Goal: Task Accomplishment & Management: Manage account settings

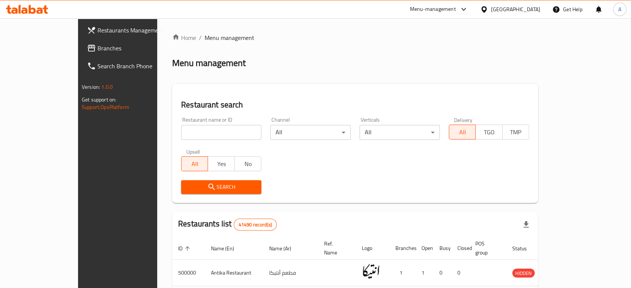
click at [201, 131] on input "search" at bounding box center [221, 132] width 80 height 15
type input "refay plus"
click button "Search" at bounding box center [221, 187] width 80 height 14
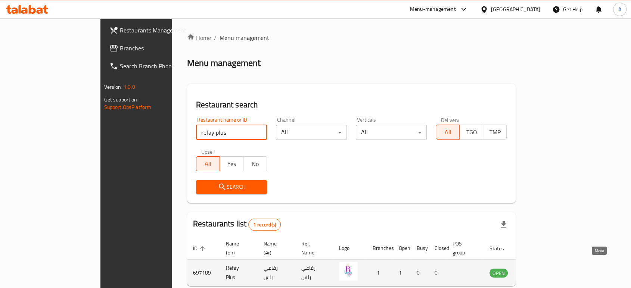
click at [542, 268] on link "enhanced table" at bounding box center [535, 272] width 14 height 9
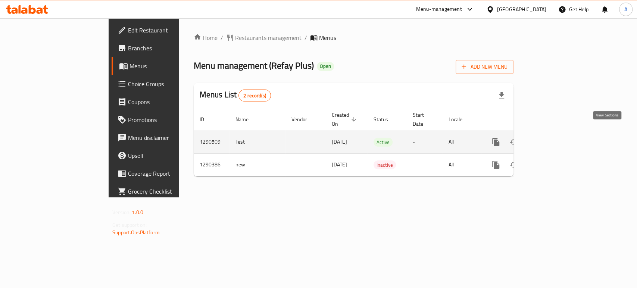
click at [554, 138] on icon "enhanced table" at bounding box center [549, 142] width 9 height 9
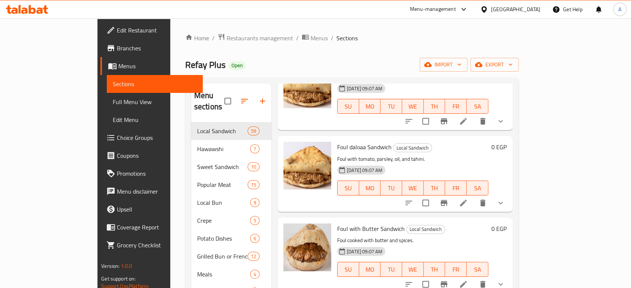
scroll to position [83, 0]
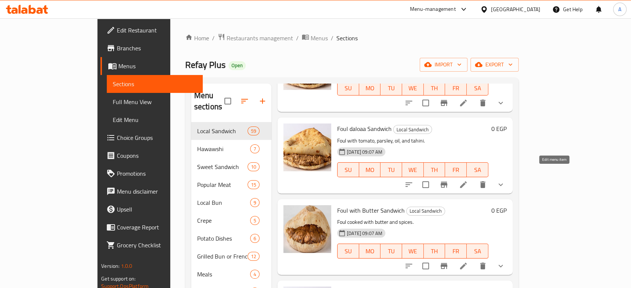
click at [467, 181] on icon at bounding box center [463, 184] width 7 height 7
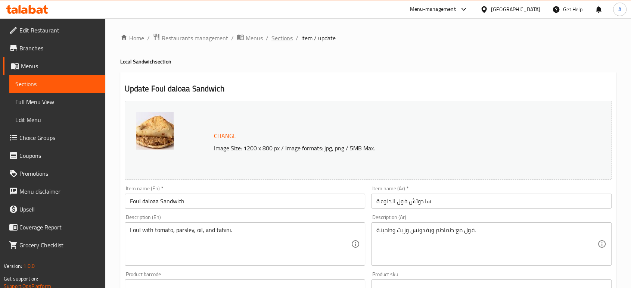
click at [282, 39] on span "Sections" at bounding box center [281, 38] width 21 height 9
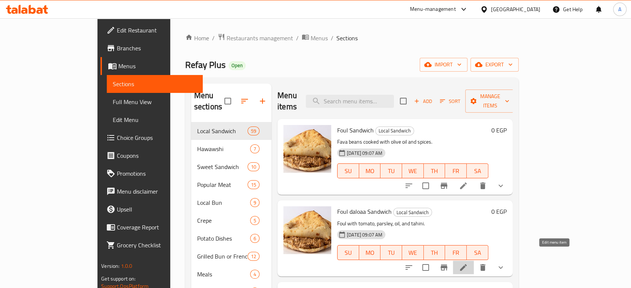
click at [468, 263] on icon at bounding box center [463, 267] width 9 height 9
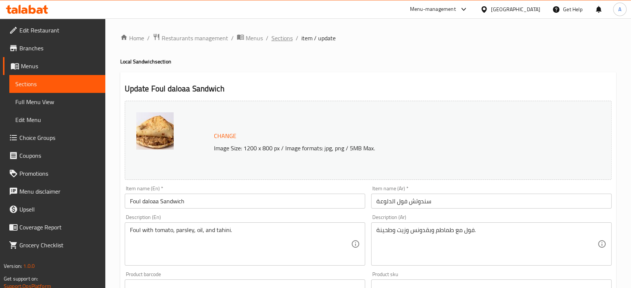
click at [284, 41] on span "Sections" at bounding box center [281, 38] width 21 height 9
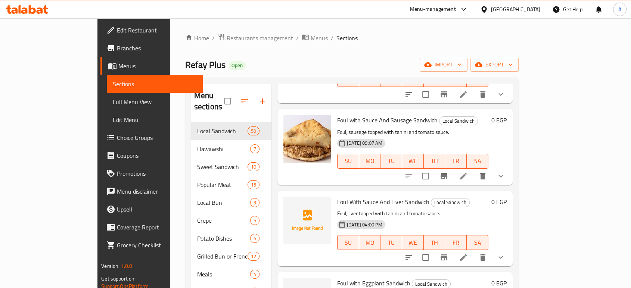
scroll to position [290, 0]
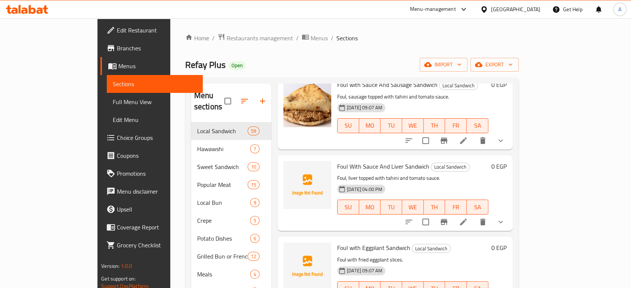
click at [349, 161] on span "Foul With Sauce And Liver Sandwich" at bounding box center [383, 166] width 92 height 11
copy h6 "Foul With Sauce And Liver Sandwich"
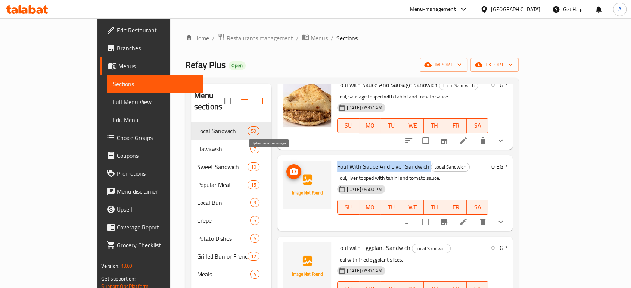
click at [290, 168] on icon "upload picture" at bounding box center [293, 171] width 7 height 7
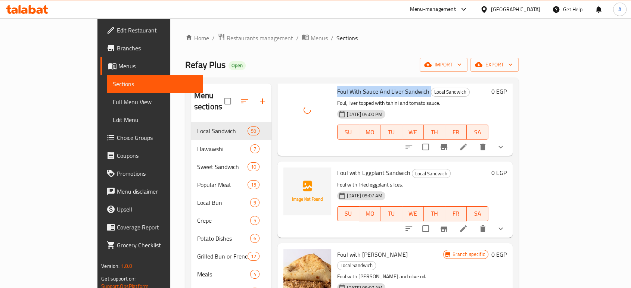
scroll to position [373, 0]
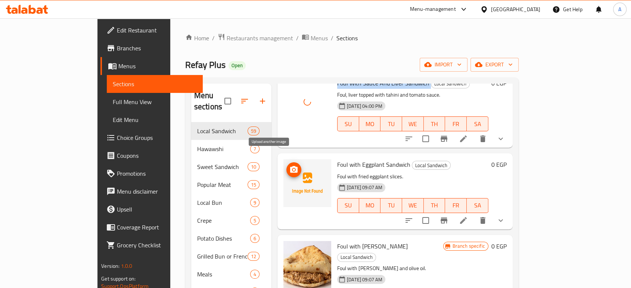
click at [290, 166] on icon "upload picture" at bounding box center [293, 169] width 7 height 7
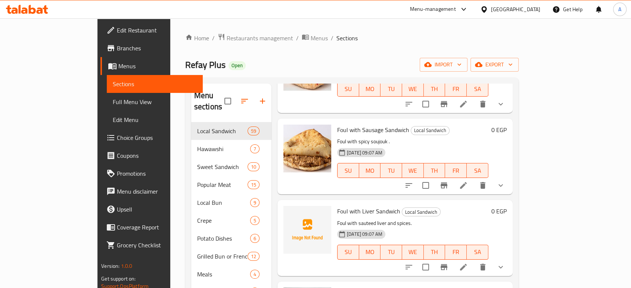
scroll to position [705, 0]
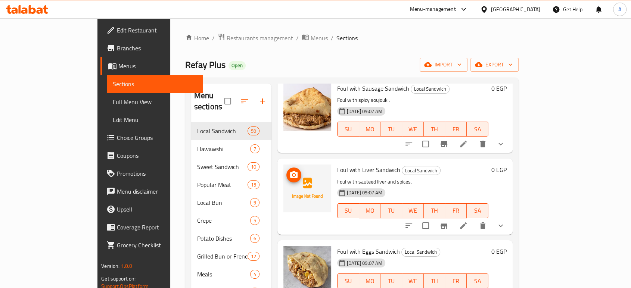
click at [289, 171] on icon "upload picture" at bounding box center [293, 175] width 9 height 9
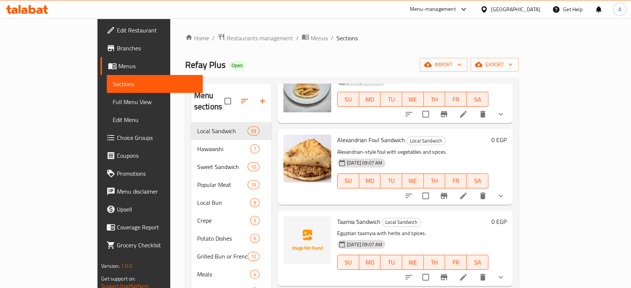
scroll to position [1078, 0]
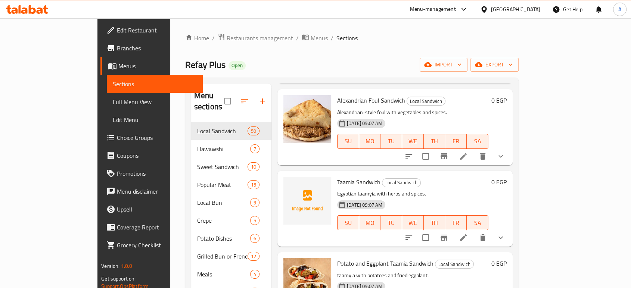
click at [337, 177] on span "Taamia Sandwich" at bounding box center [358, 182] width 43 height 11
copy span "Taamia"
click at [337, 177] on span "Taamia Sandwich" at bounding box center [358, 182] width 43 height 11
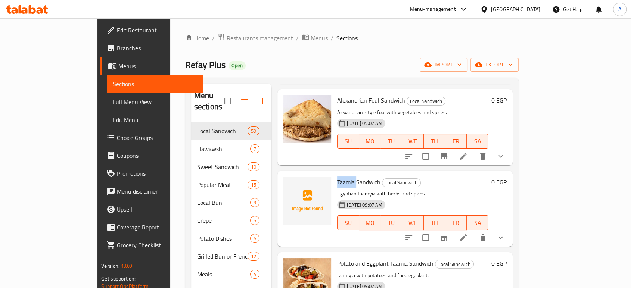
click at [337, 177] on span "Taamia Sandwich" at bounding box center [358, 182] width 43 height 11
click at [286, 183] on span "upload picture" at bounding box center [293, 187] width 15 height 9
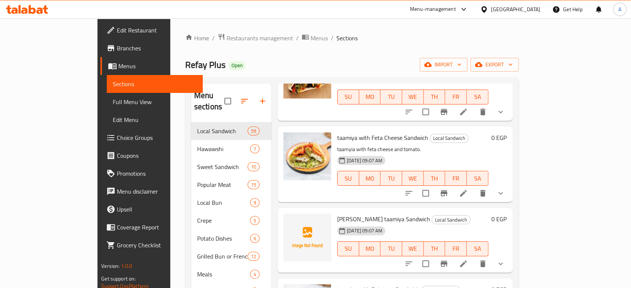
scroll to position [1327, 0]
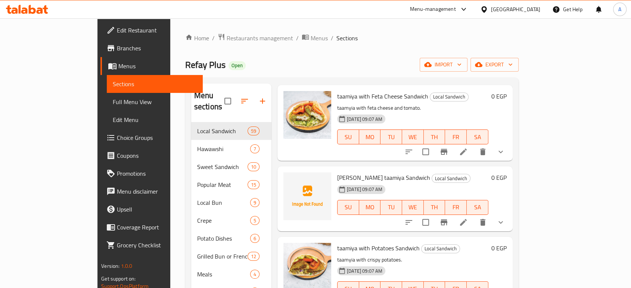
click at [340, 172] on span "[PERSON_NAME] taamiya Sandwich" at bounding box center [383, 177] width 93 height 11
copy h6 "[PERSON_NAME] taamiya Sandwich"
click at [290, 179] on icon "upload picture" at bounding box center [293, 182] width 7 height 7
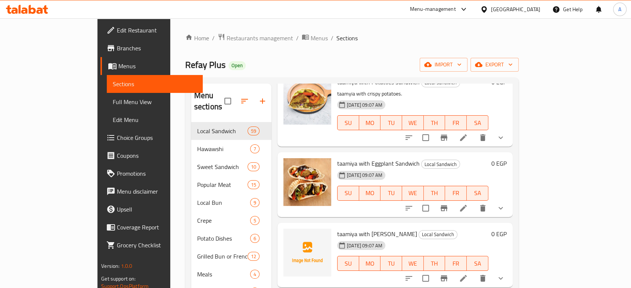
scroll to position [1534, 0]
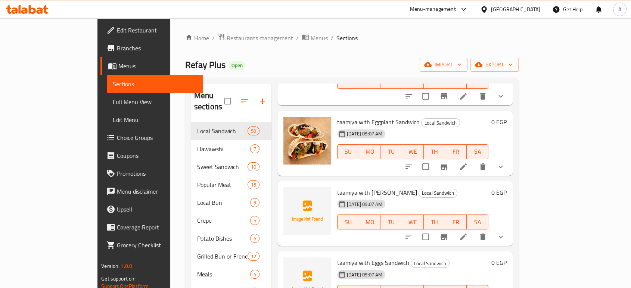
click at [342, 187] on span "taamiya with [PERSON_NAME]" at bounding box center [377, 192] width 80 height 11
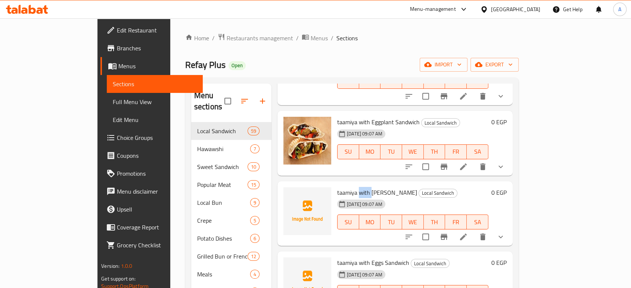
click at [342, 187] on span "taamiya with [PERSON_NAME]" at bounding box center [377, 192] width 80 height 11
click at [289, 193] on icon "upload picture" at bounding box center [293, 197] width 9 height 9
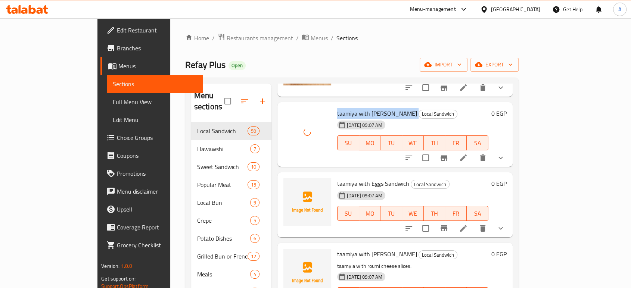
scroll to position [1617, 0]
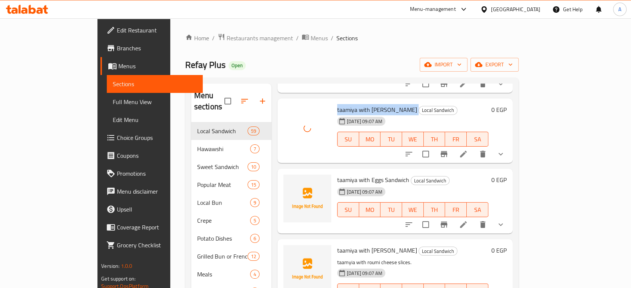
click at [346, 174] on span "taamiya with Eggs Sandwich" at bounding box center [373, 179] width 72 height 11
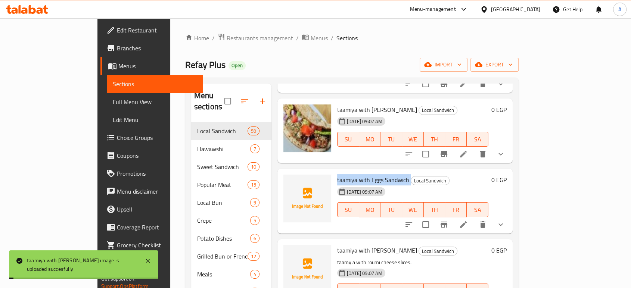
copy h6 "taamiya with Eggs Sandwich"
click at [290, 181] on icon "upload picture" at bounding box center [293, 184] width 7 height 7
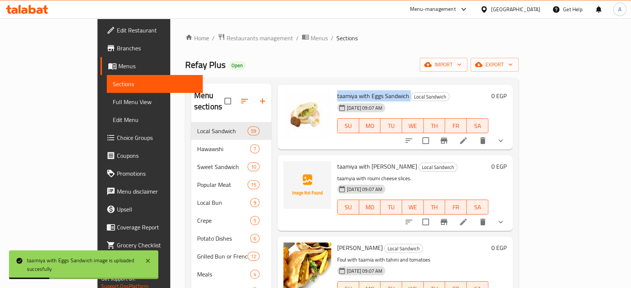
scroll to position [1700, 0]
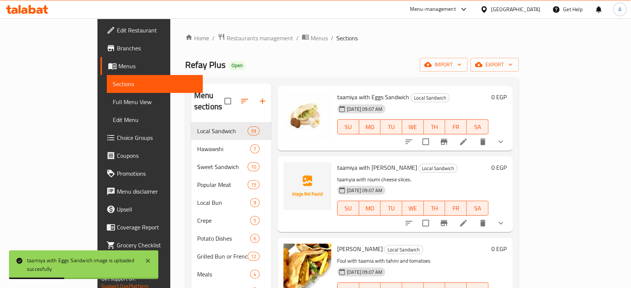
click at [348, 162] on span "taamiya with [PERSON_NAME]" at bounding box center [377, 167] width 80 height 11
copy h6 "taamiya with [PERSON_NAME]"
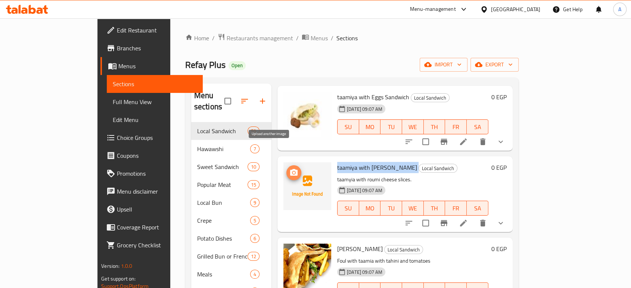
click at [293, 172] on circle "upload picture" at bounding box center [294, 173] width 2 height 2
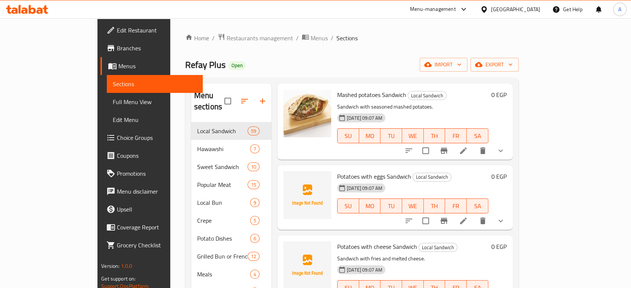
scroll to position [2032, 0]
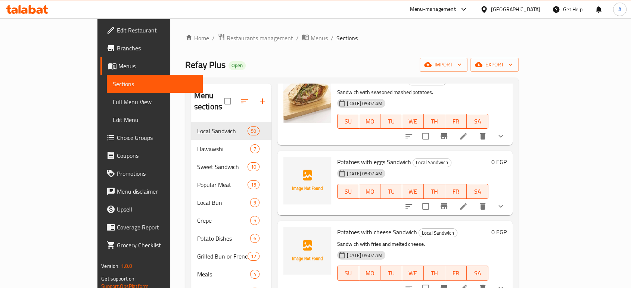
click at [369, 156] on span "Potatoes with eggs Sandwich" at bounding box center [374, 161] width 74 height 11
copy h6 "Potatoes with eggs Sandwich"
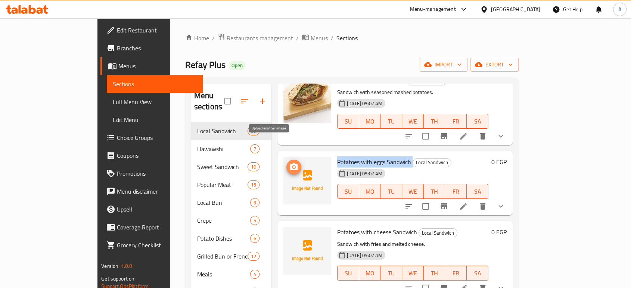
click at [286, 163] on span "upload picture" at bounding box center [293, 167] width 15 height 9
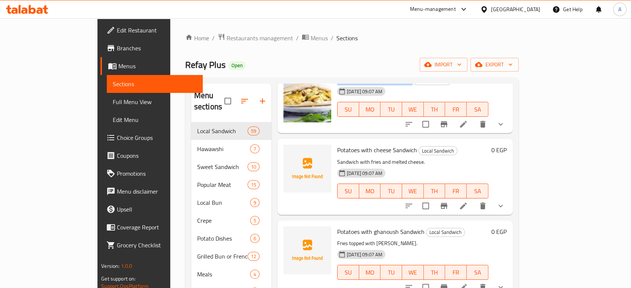
scroll to position [2115, 0]
click at [337, 144] on span "Potatoes with cheese Sandwich" at bounding box center [377, 149] width 80 height 11
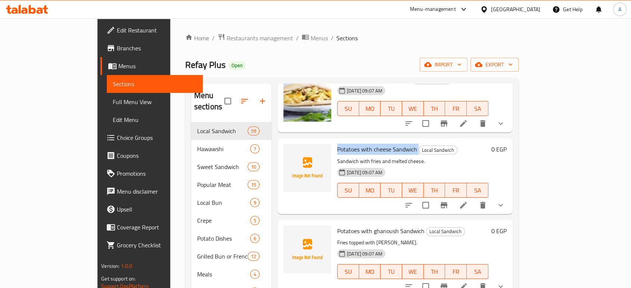
click at [337, 144] on span "Potatoes with cheese Sandwich" at bounding box center [377, 149] width 80 height 11
copy h6 "Potatoes with cheese Sandwich"
click at [289, 150] on icon "upload picture" at bounding box center [293, 154] width 9 height 9
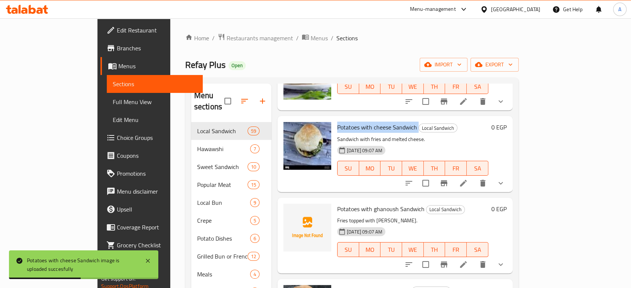
scroll to position [2156, 0]
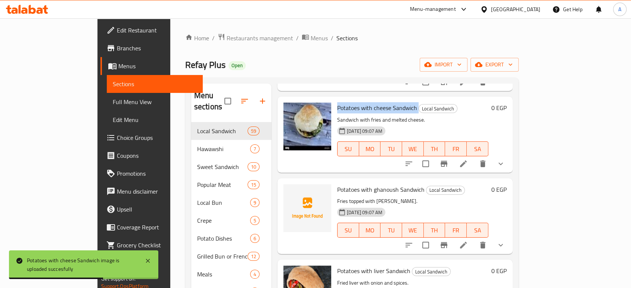
click at [342, 184] on span "Potatoes with ghanoush Sandwich" at bounding box center [380, 189] width 87 height 11
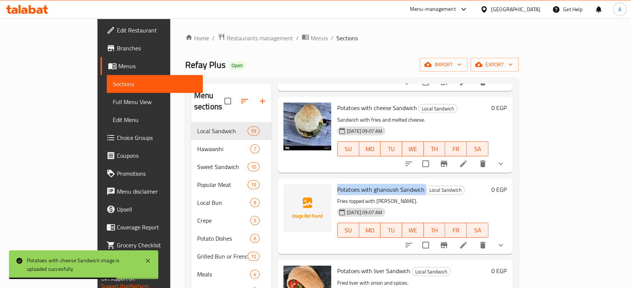
click at [342, 184] on span "Potatoes with ghanoush Sandwich" at bounding box center [380, 189] width 87 height 11
copy h6 "Potatoes with ghanoush Sandwich"
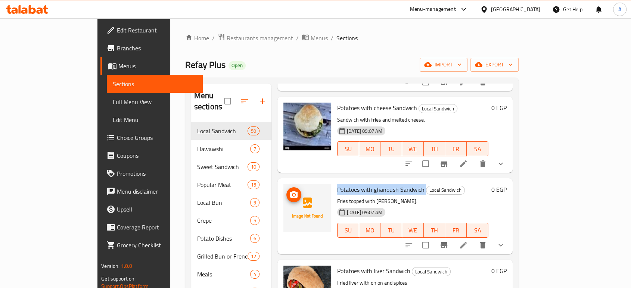
click at [286, 190] on span "upload picture" at bounding box center [293, 194] width 15 height 9
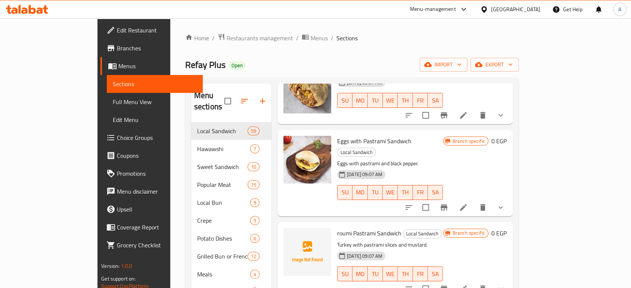
scroll to position [2986, 0]
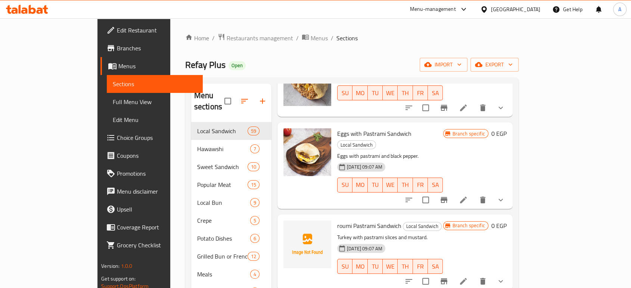
click at [342, 220] on span "roumi Pastrami Sandwich" at bounding box center [369, 225] width 64 height 11
copy h6 "roumi Pastrami Sandwich"
click at [290, 227] on icon "upload picture" at bounding box center [293, 230] width 7 height 7
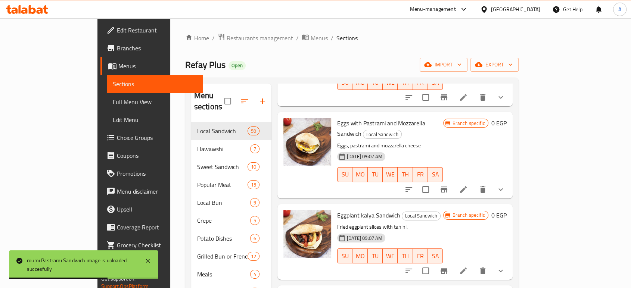
scroll to position [3359, 0]
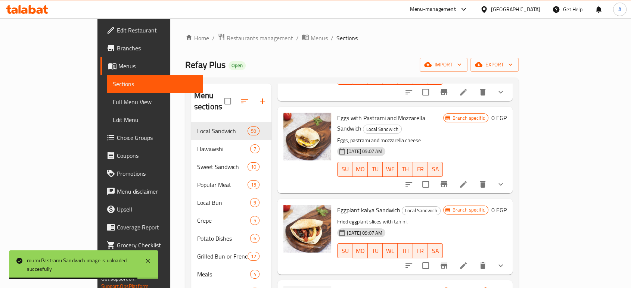
click at [337, 286] on span "[PERSON_NAME] Sandwich" at bounding box center [372, 291] width 71 height 11
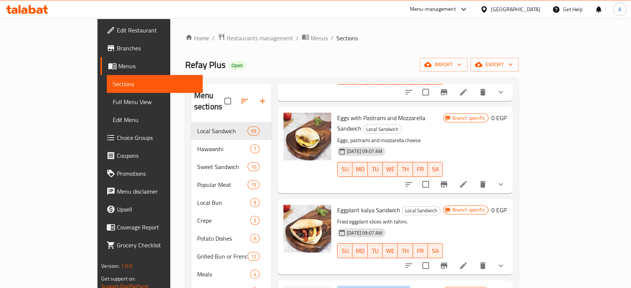
copy h6 "[PERSON_NAME] Sandwich"
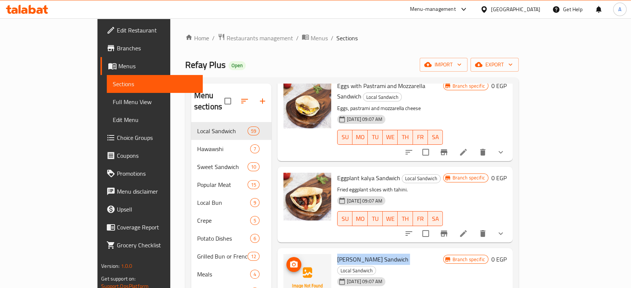
scroll to position [3400, 0]
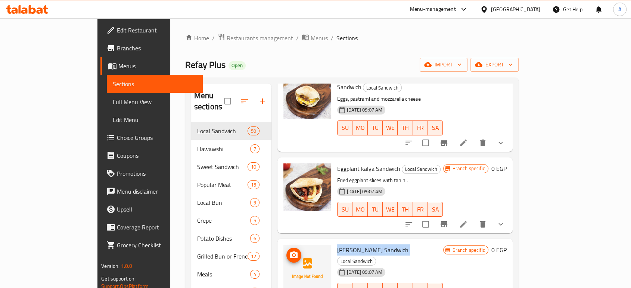
click at [289, 251] on icon "upload picture" at bounding box center [293, 255] width 9 height 9
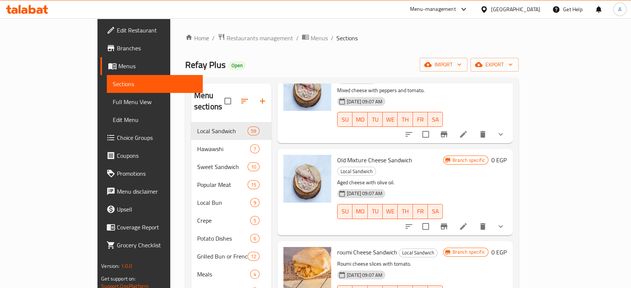
scroll to position [3857, 0]
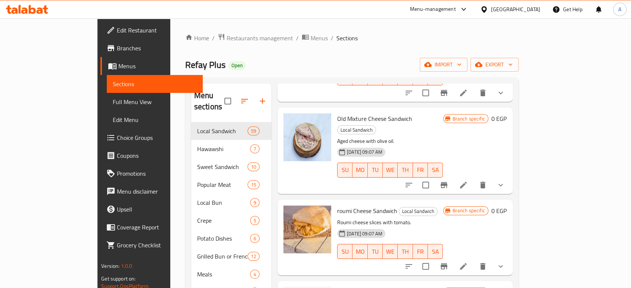
click at [345, 287] on span "Grilled roumi Cheese Sandwich" at bounding box center [376, 292] width 78 height 11
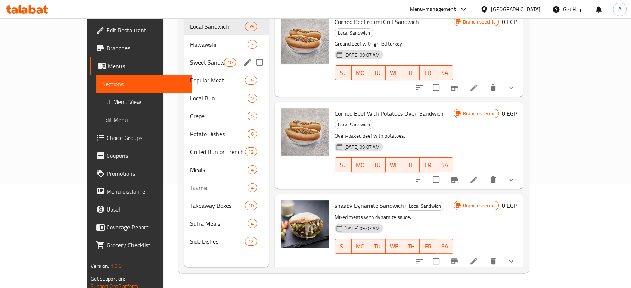
scroll to position [63, 0]
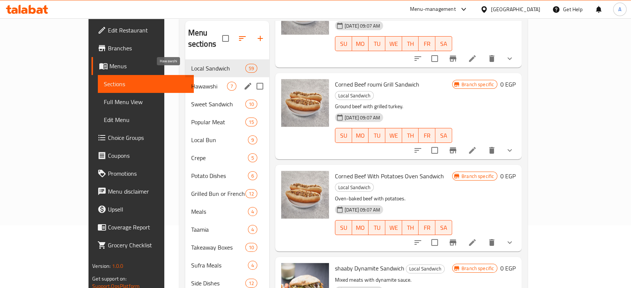
click at [191, 82] on span "Hawawshi" at bounding box center [209, 86] width 36 height 9
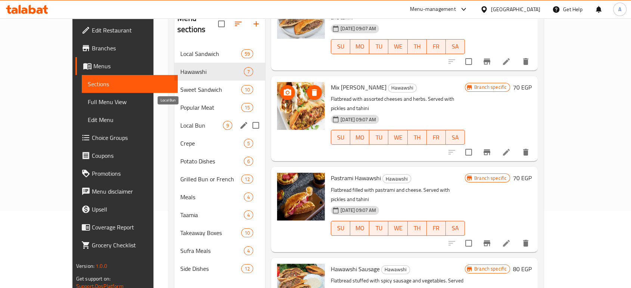
scroll to position [63, 0]
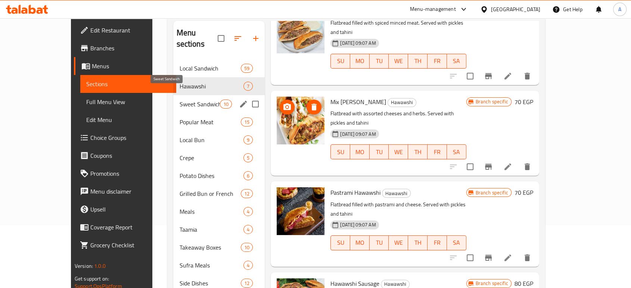
click at [179, 100] on span "Sweet Sandwich" at bounding box center [199, 104] width 41 height 9
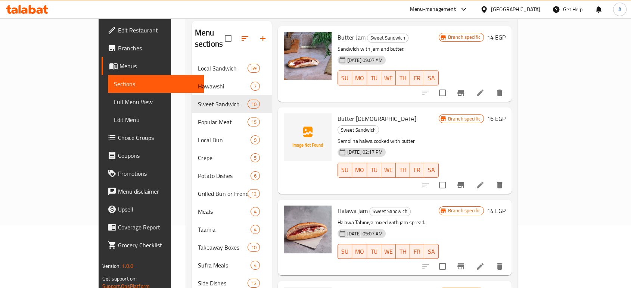
scroll to position [534, 0]
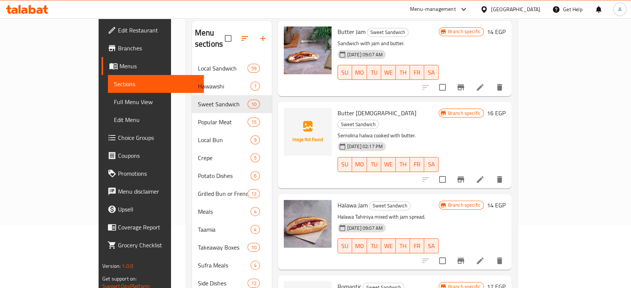
click at [337, 107] on span "Butter [DEMOGRAPHIC_DATA]" at bounding box center [376, 112] width 79 height 11
click at [293, 117] on circle "upload picture" at bounding box center [294, 118] width 2 height 2
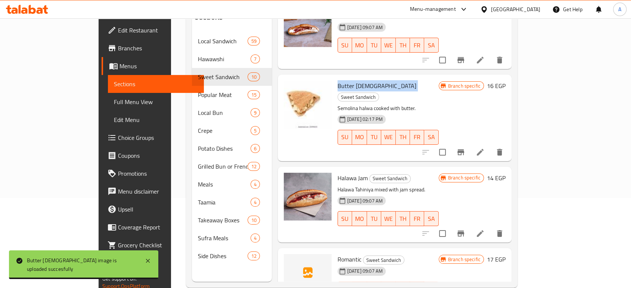
scroll to position [105, 0]
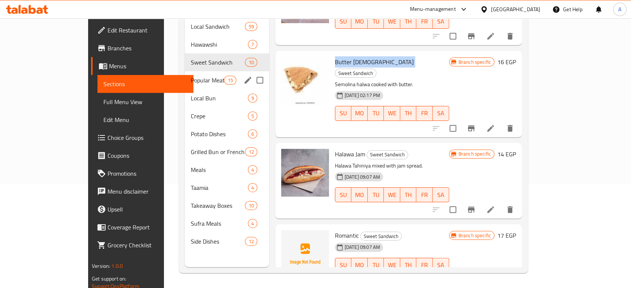
click at [185, 76] on div "Popular Meat 15" at bounding box center [227, 80] width 84 height 18
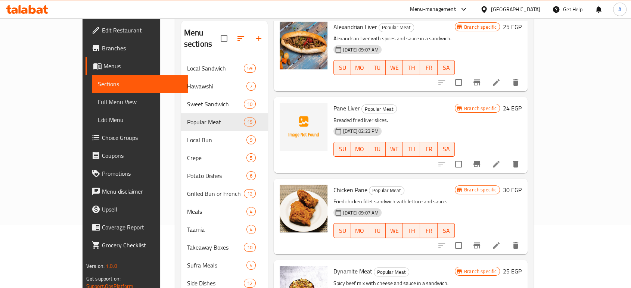
scroll to position [207, 0]
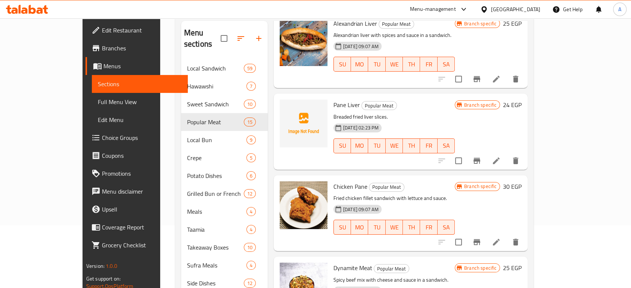
click at [330, 99] on div "Pane Liver Popular Meat Breaded fried liver slices. [DATE] 02:23 PM SU MO TU WE…" at bounding box center [393, 132] width 127 height 70
click at [333, 99] on span "Pane Liver" at bounding box center [346, 104] width 26 height 11
click at [286, 106] on icon "upload picture" at bounding box center [290, 110] width 9 height 9
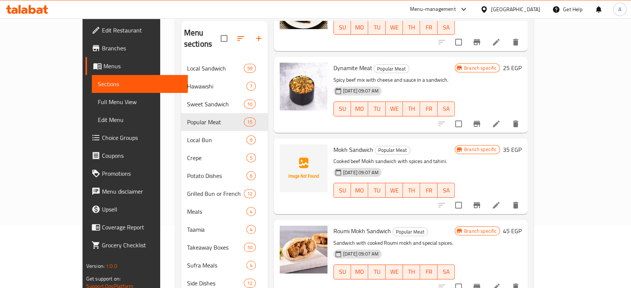
scroll to position [415, 0]
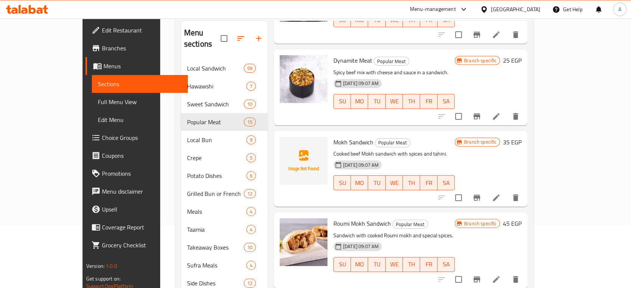
click at [337, 137] on span "Mokh Sandwich" at bounding box center [353, 142] width 40 height 11
click at [286, 143] on icon "upload picture" at bounding box center [290, 147] width 9 height 9
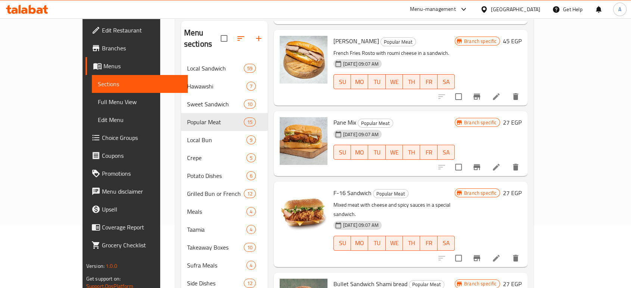
scroll to position [105, 0]
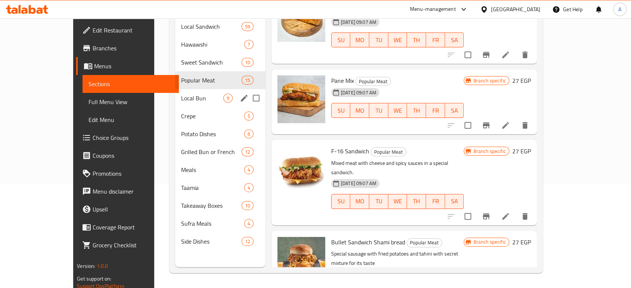
click at [175, 94] on div "Local Bun 9" at bounding box center [220, 98] width 90 height 18
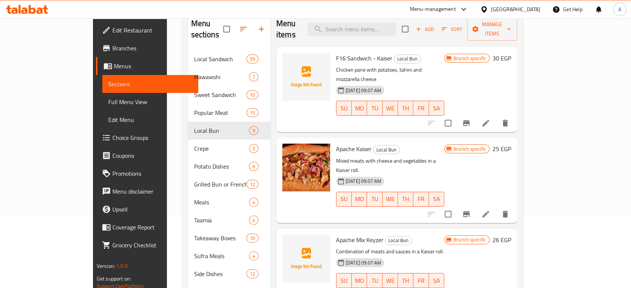
scroll to position [21, 0]
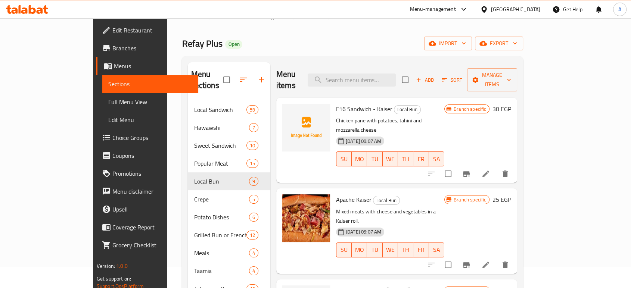
click at [336, 103] on span "F16 Sandwich - Kaiser" at bounding box center [364, 108] width 56 height 11
click at [289, 110] on icon "upload picture" at bounding box center [292, 113] width 7 height 7
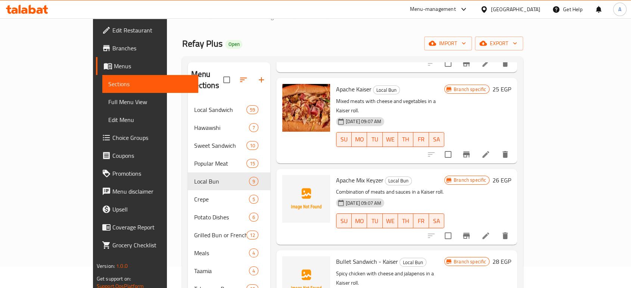
scroll to position [124, 0]
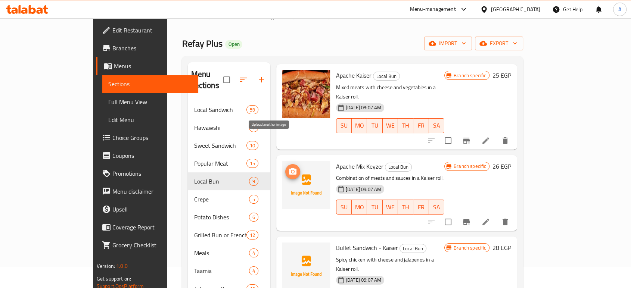
click at [289, 168] on icon "upload picture" at bounding box center [292, 171] width 7 height 7
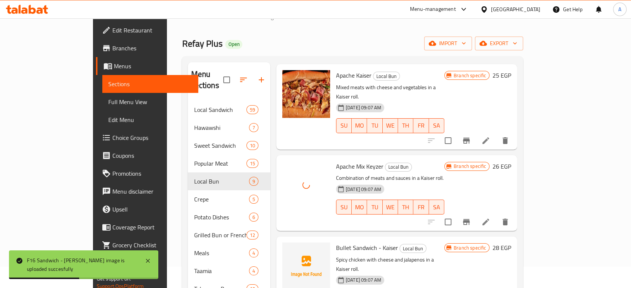
scroll to position [166, 0]
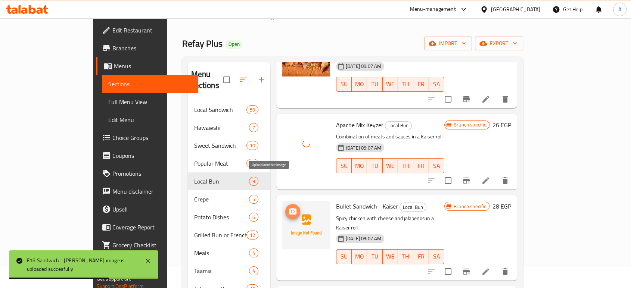
click at [288, 207] on icon "upload picture" at bounding box center [292, 211] width 9 height 9
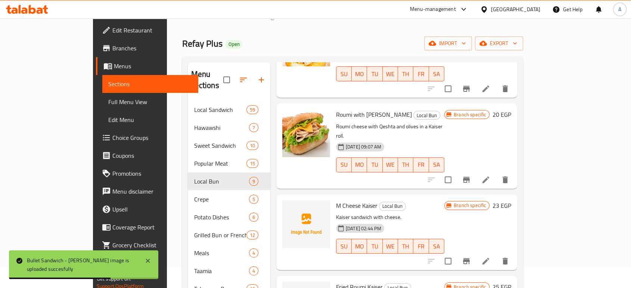
scroll to position [453, 0]
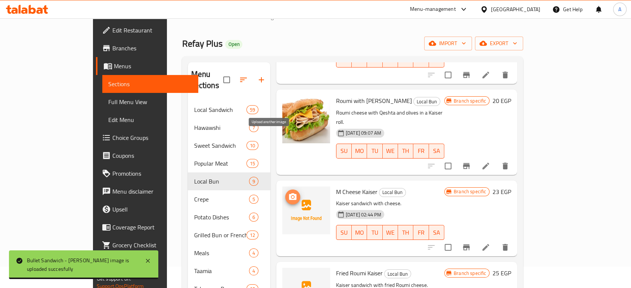
click at [291, 196] on circle "upload picture" at bounding box center [292, 197] width 2 height 2
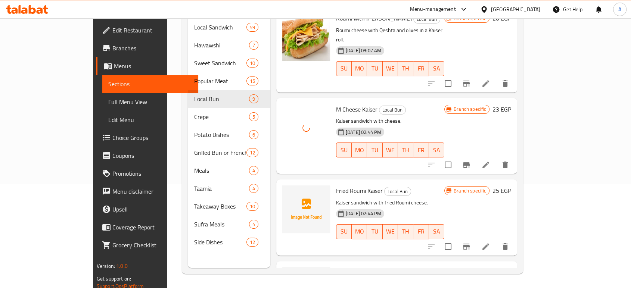
scroll to position [105, 0]
click at [336, 184] on span "Fried Roumi Kaiser" at bounding box center [359, 189] width 47 height 11
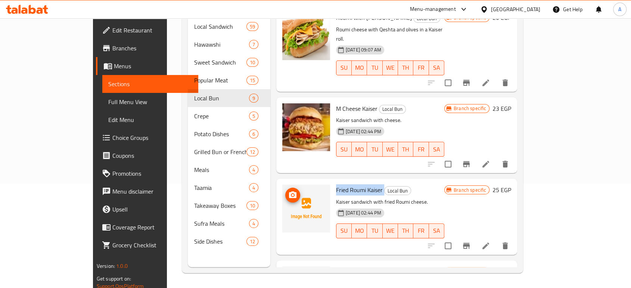
click at [289, 191] on icon "upload picture" at bounding box center [292, 194] width 7 height 7
click at [336, 266] on span "roumi Pastrami Kaiser" at bounding box center [363, 271] width 55 height 11
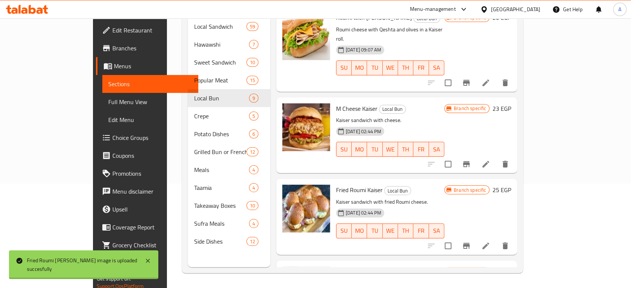
click at [289, 273] on icon "upload picture" at bounding box center [292, 276] width 7 height 7
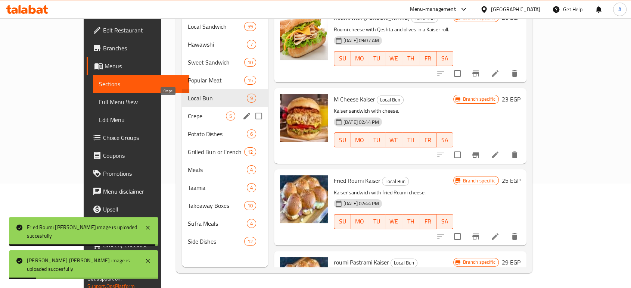
click at [188, 112] on span "Crepe" at bounding box center [207, 116] width 38 height 9
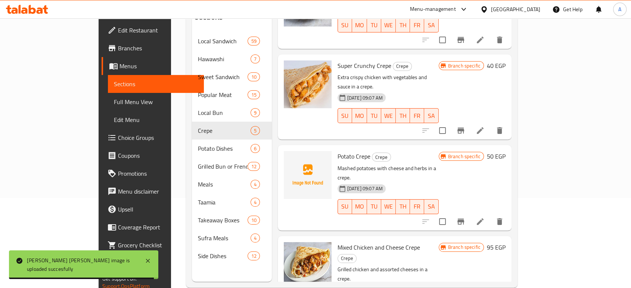
scroll to position [105, 0]
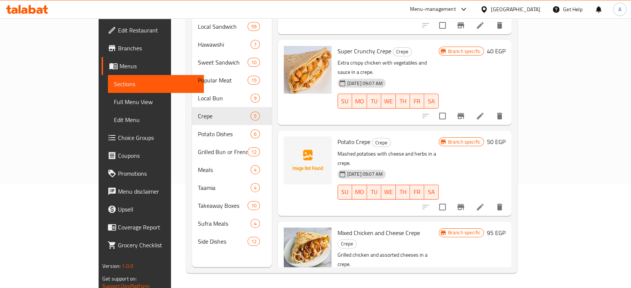
click at [337, 136] on span "Potato Crepe" at bounding box center [353, 141] width 33 height 11
click at [287, 143] on span "upload picture" at bounding box center [294, 147] width 15 height 9
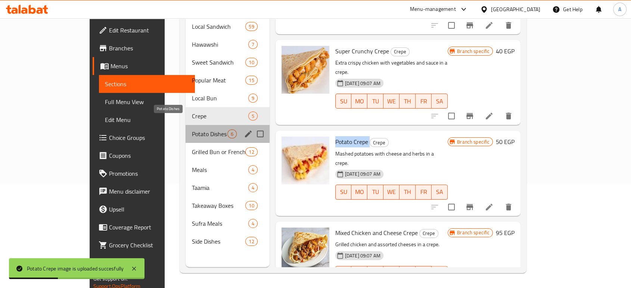
click at [191, 130] on span "Potato Dishes" at bounding box center [208, 134] width 35 height 9
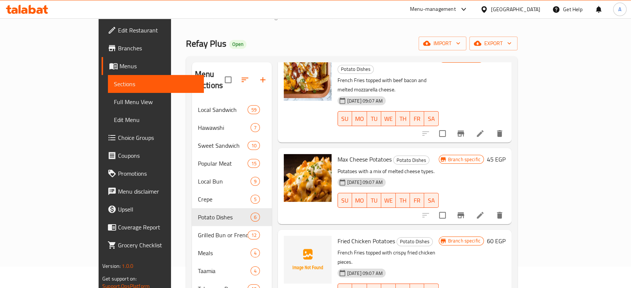
scroll to position [124, 0]
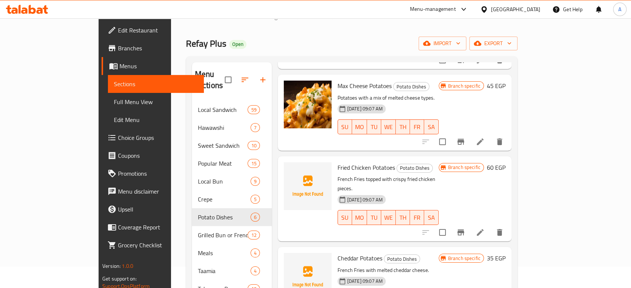
click at [346, 162] on span "Fried Chicken Potatoes" at bounding box center [365, 167] width 57 height 11
click at [290, 169] on icon "upload picture" at bounding box center [293, 172] width 7 height 7
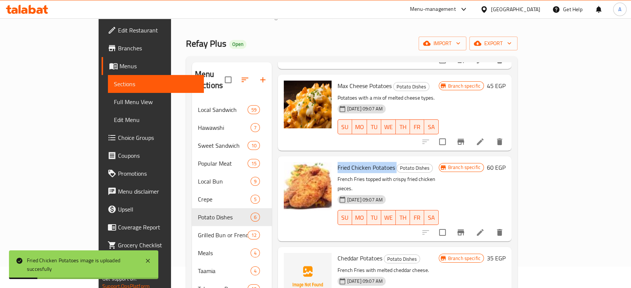
scroll to position [207, 0]
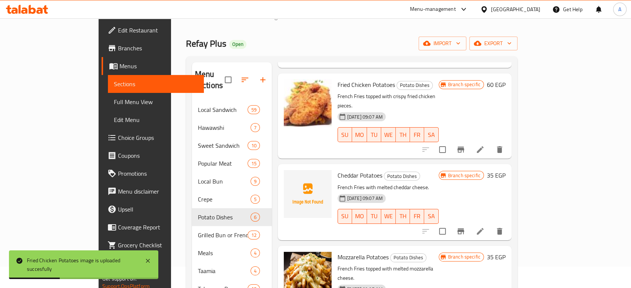
click at [337, 170] on span "Cheddar Potatoes" at bounding box center [359, 175] width 45 height 11
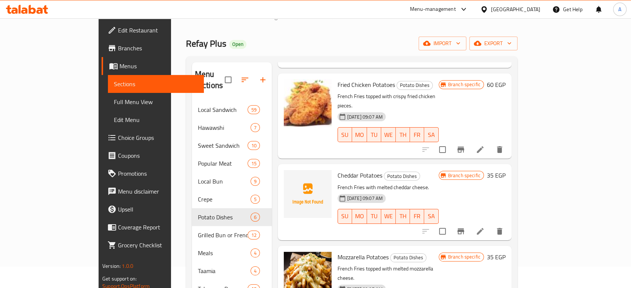
click at [339, 183] on p "French Fries with melted cheddar cheese." at bounding box center [387, 187] width 101 height 9
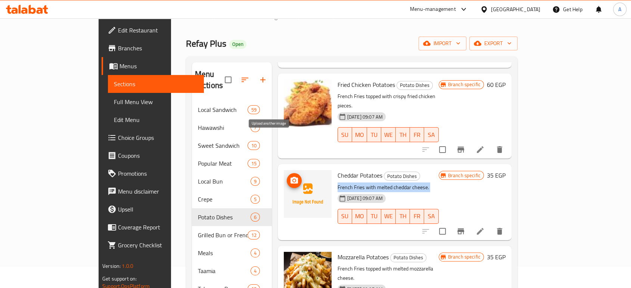
click at [290, 177] on icon "upload picture" at bounding box center [293, 180] width 7 height 7
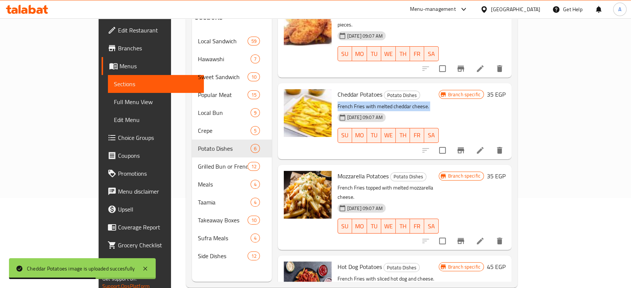
scroll to position [105, 0]
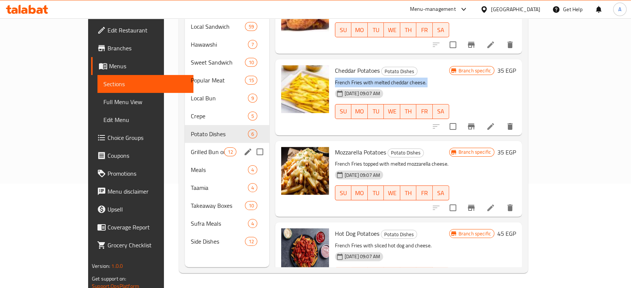
click at [185, 145] on div "Grilled Bun or French 12" at bounding box center [227, 152] width 84 height 18
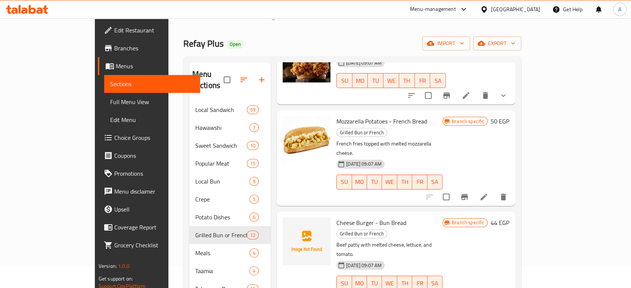
scroll to position [622, 0]
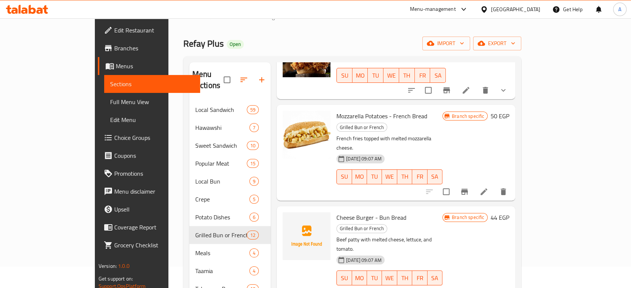
click at [346, 212] on span "Cheese Burger - Bun Bread" at bounding box center [371, 217] width 70 height 11
click at [289, 218] on icon "upload picture" at bounding box center [293, 222] width 9 height 9
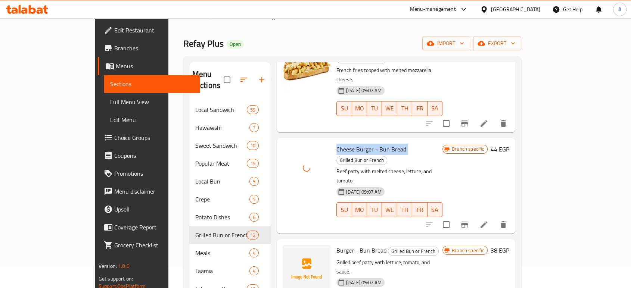
scroll to position [705, 0]
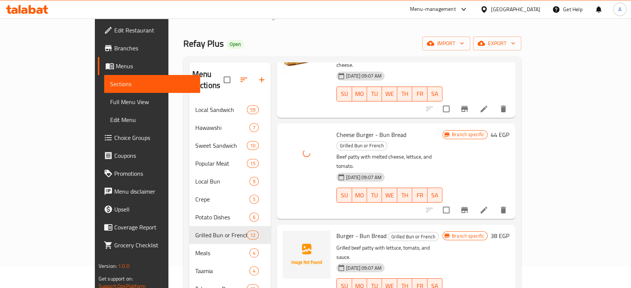
click at [336, 230] on span "Burger - Bun Bread" at bounding box center [361, 235] width 50 height 11
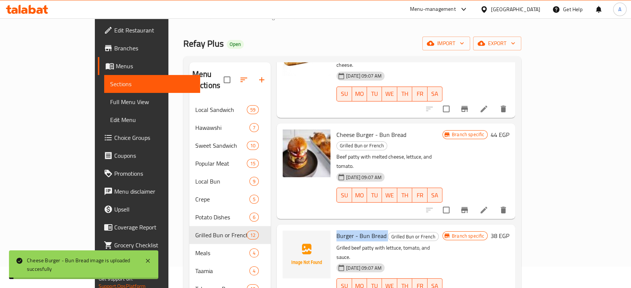
click at [336, 230] on span "Burger - Bun Bread" at bounding box center [361, 235] width 50 height 11
click at [289, 237] on icon "upload picture" at bounding box center [293, 241] width 9 height 9
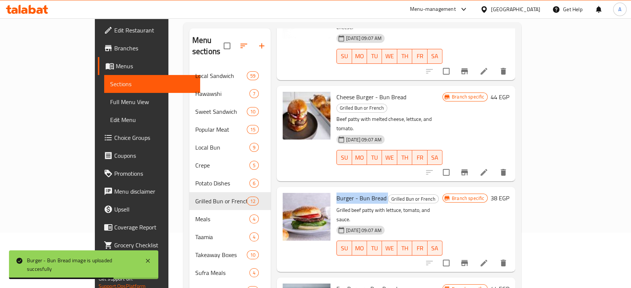
scroll to position [105, 0]
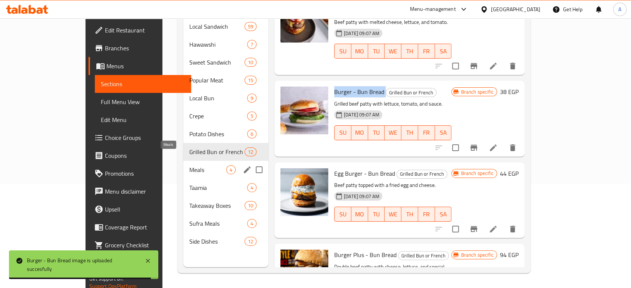
click at [189, 165] on span "Meals" at bounding box center [207, 169] width 37 height 9
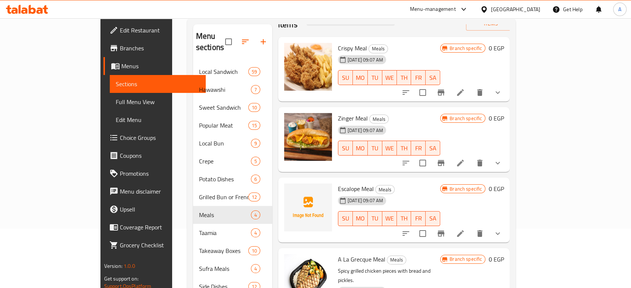
scroll to position [105, 0]
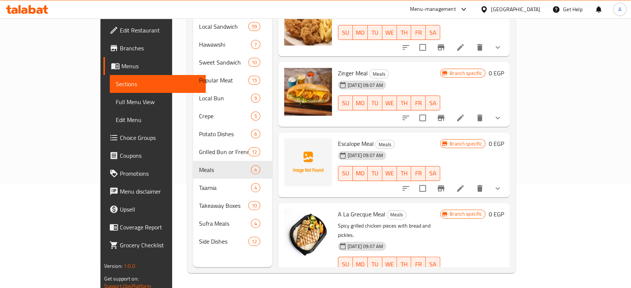
click at [338, 138] on span "Escalope Meal" at bounding box center [356, 143] width 36 height 11
click at [291, 145] on icon "upload picture" at bounding box center [294, 148] width 7 height 7
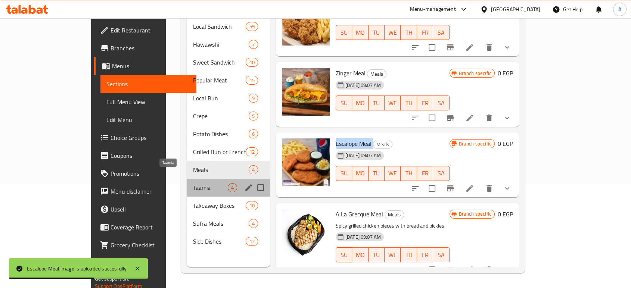
click at [193, 183] on span "Taamia" at bounding box center [210, 187] width 35 height 9
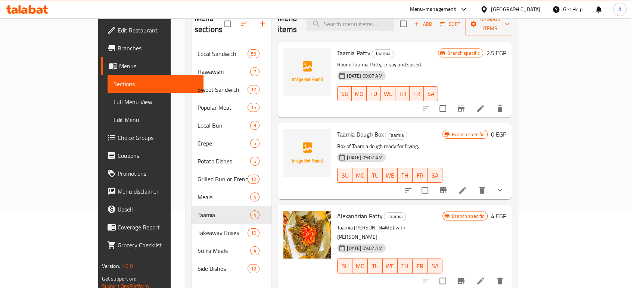
scroll to position [63, 0]
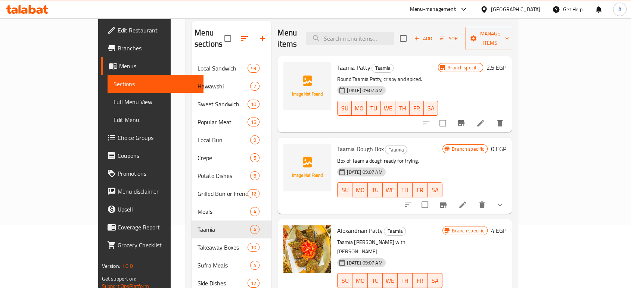
click at [337, 62] on span "Taamia Patty" at bounding box center [353, 67] width 33 height 11
click at [286, 68] on span "upload picture" at bounding box center [293, 72] width 15 height 9
click at [337, 143] on span "Taamia Dough Box" at bounding box center [360, 148] width 46 height 11
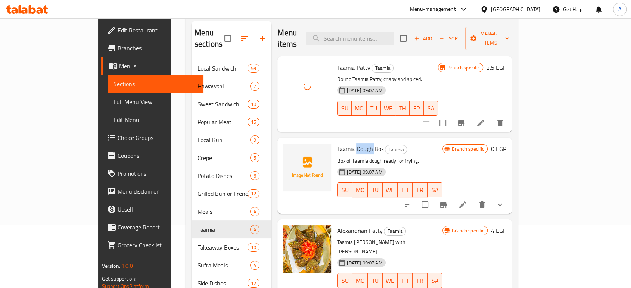
click at [337, 143] on span "Taamia Dough Box" at bounding box center [360, 148] width 46 height 11
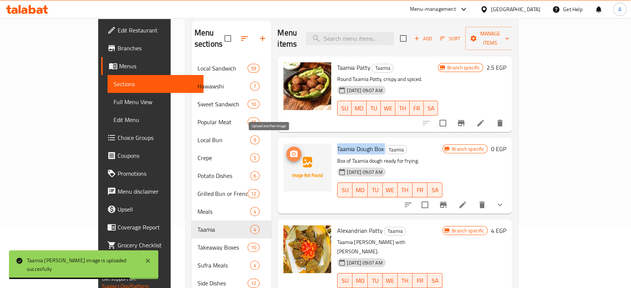
click at [289, 150] on icon "upload picture" at bounding box center [293, 154] width 9 height 9
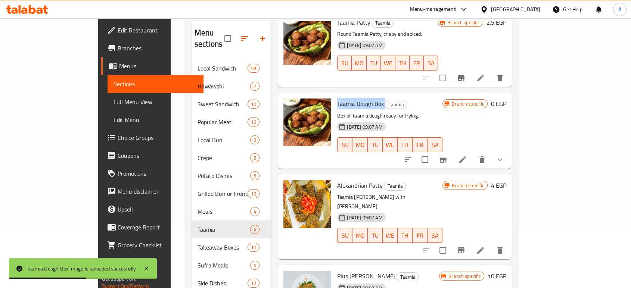
scroll to position [105, 0]
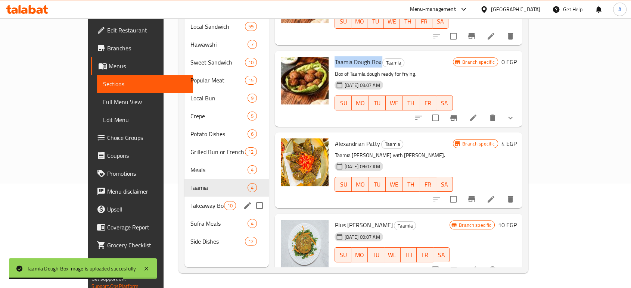
click at [184, 197] on div "Takeaway Boxes 10" at bounding box center [226, 206] width 84 height 18
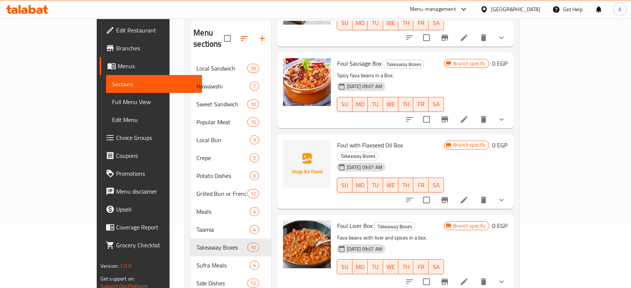
scroll to position [290, 0]
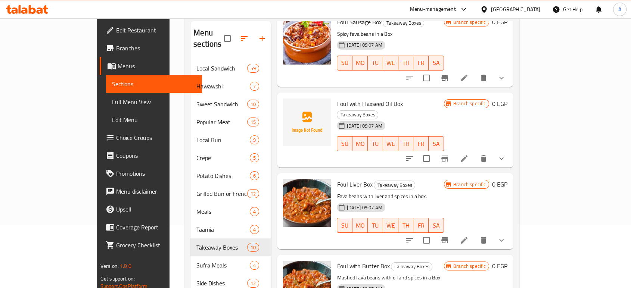
click at [346, 98] on span "Foul with Flaxseed Oil Box" at bounding box center [370, 103] width 66 height 11
click at [292, 108] on circle "upload picture" at bounding box center [293, 109] width 2 height 2
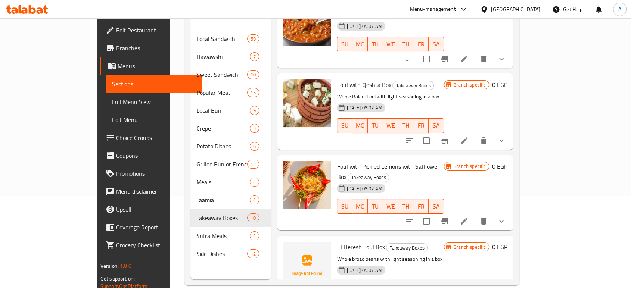
scroll to position [105, 0]
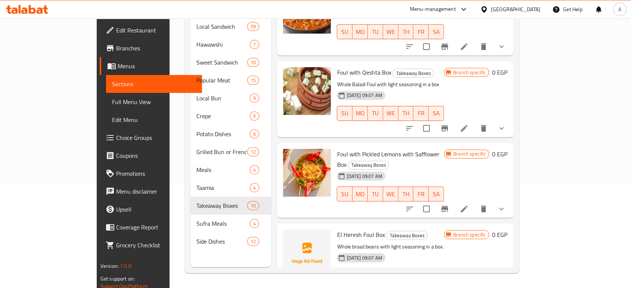
click at [337, 229] on span "El Heresh Foul Box" at bounding box center [361, 234] width 48 height 11
click at [290, 236] on icon "upload picture" at bounding box center [293, 239] width 7 height 7
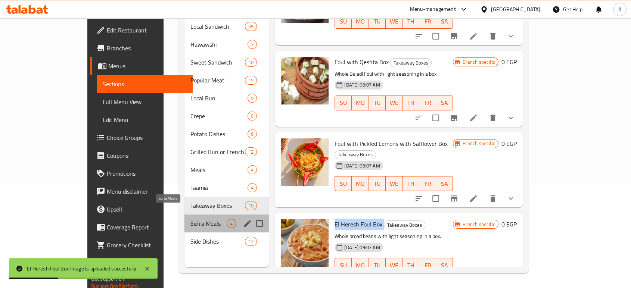
click at [190, 219] on span "Sufra Meals" at bounding box center [208, 223] width 36 height 9
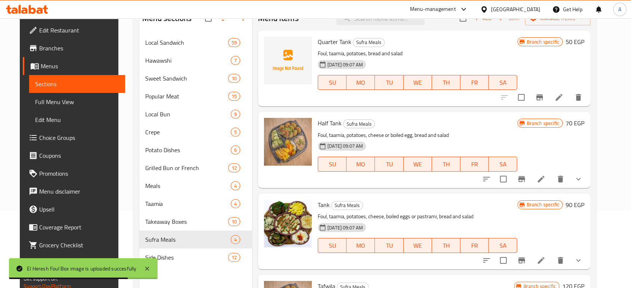
scroll to position [63, 0]
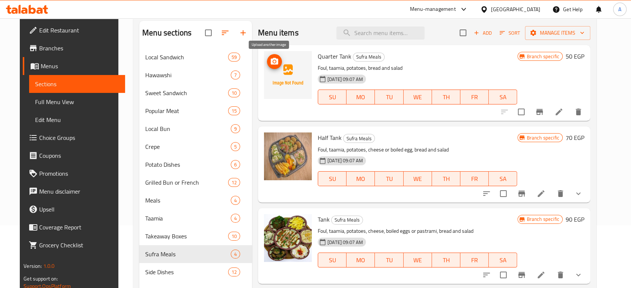
click at [271, 63] on icon "upload picture" at bounding box center [274, 61] width 7 height 7
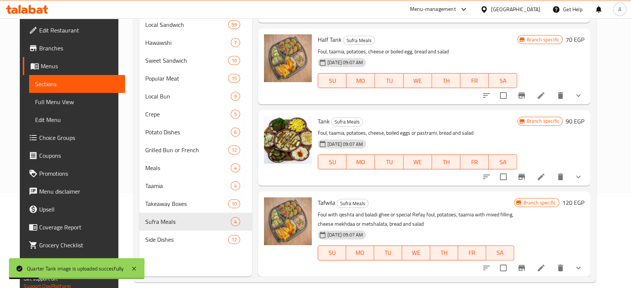
scroll to position [105, 0]
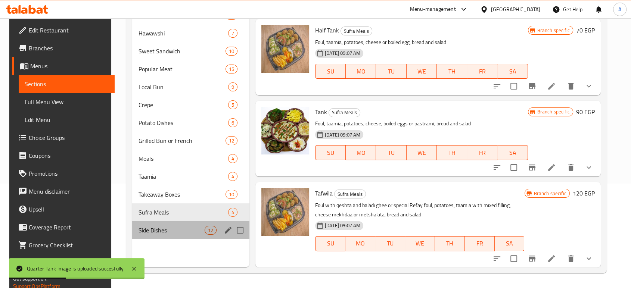
click at [149, 235] on div "Side Dishes 12" at bounding box center [190, 230] width 117 height 18
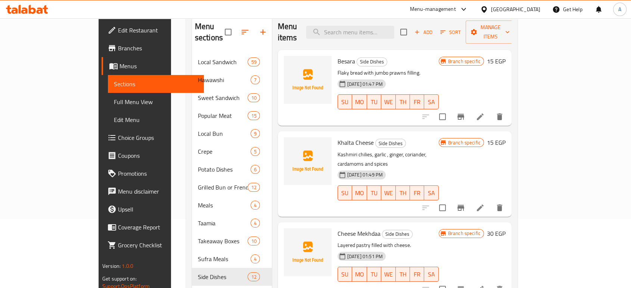
scroll to position [21, 0]
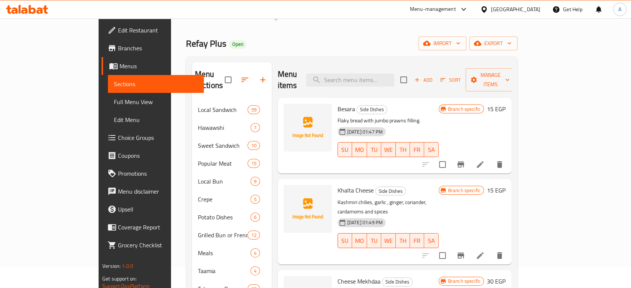
click at [337, 103] on span "Besara" at bounding box center [346, 108] width 18 height 11
click at [290, 110] on icon "upload picture" at bounding box center [294, 114] width 9 height 9
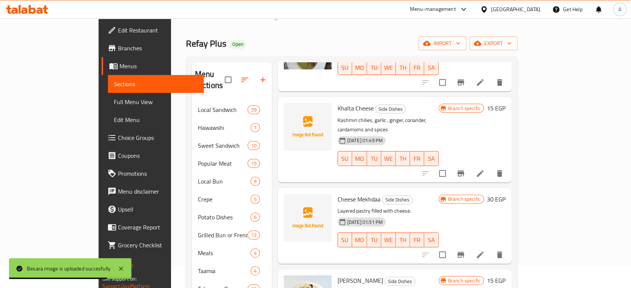
scroll to position [83, 0]
click at [337, 102] on span "Khalta Cheese" at bounding box center [355, 107] width 36 height 11
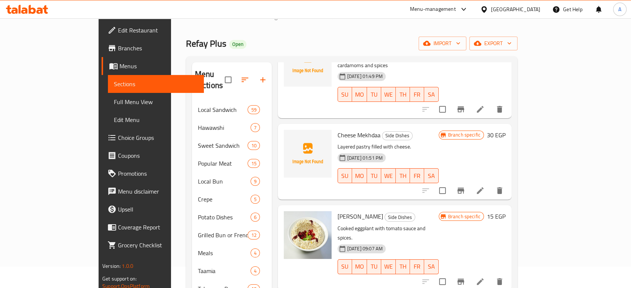
scroll to position [124, 0]
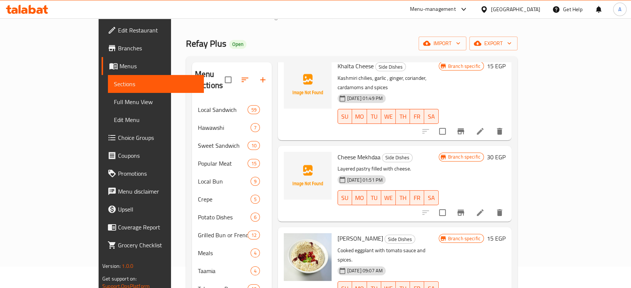
click at [337, 152] on span "Cheese Mekhdaa" at bounding box center [358, 157] width 43 height 11
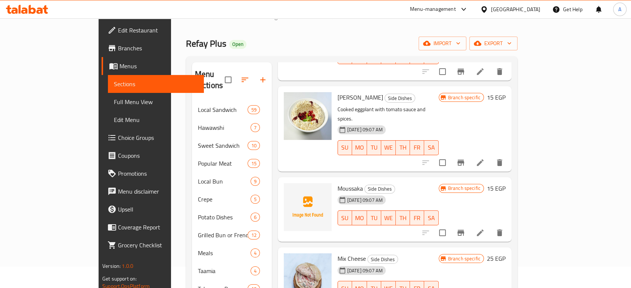
scroll to position [290, 0]
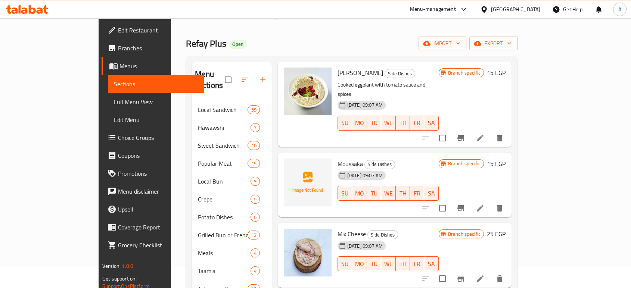
click at [337, 158] on span "Moussaka" at bounding box center [349, 163] width 25 height 11
click at [284, 159] on img at bounding box center [308, 183] width 48 height 48
click at [290, 165] on icon "upload picture" at bounding box center [294, 169] width 9 height 9
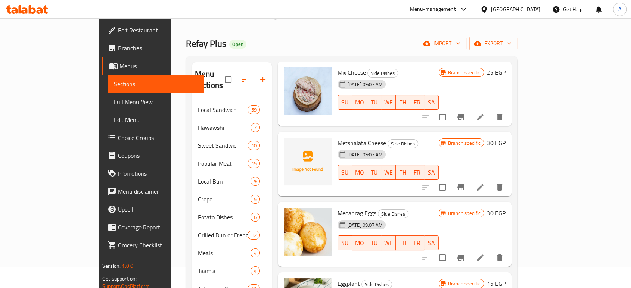
scroll to position [456, 0]
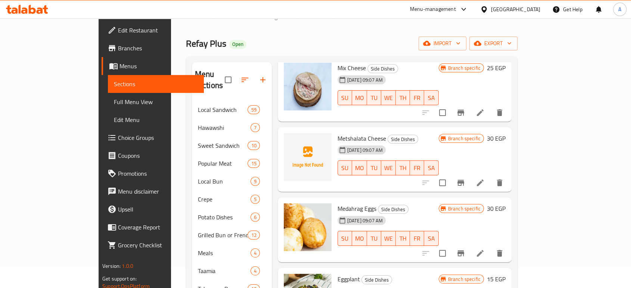
click at [337, 133] on span "Metshalata Cheese" at bounding box center [361, 138] width 49 height 11
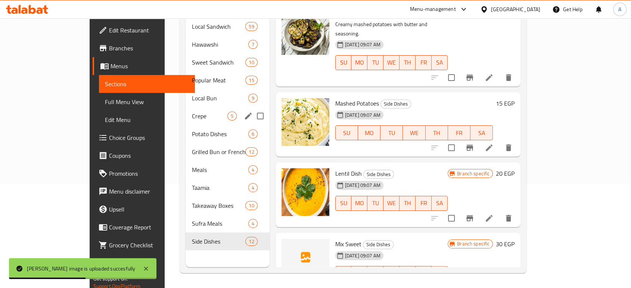
scroll to position [0, 0]
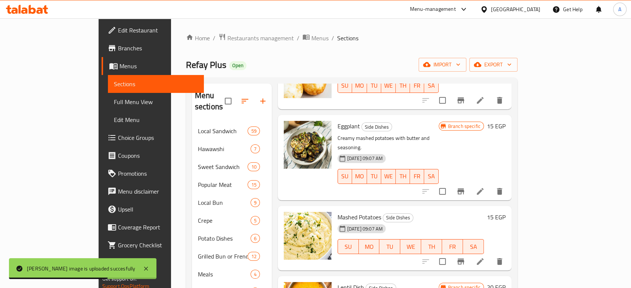
click at [198, 25] on div "Home / Restaurants management / Menus / Sections Refay Plus Open import export …" at bounding box center [351, 205] width 361 height 374
click at [227, 39] on span "Restaurants management" at bounding box center [260, 38] width 66 height 9
